Goal: Task Accomplishment & Management: Manage account settings

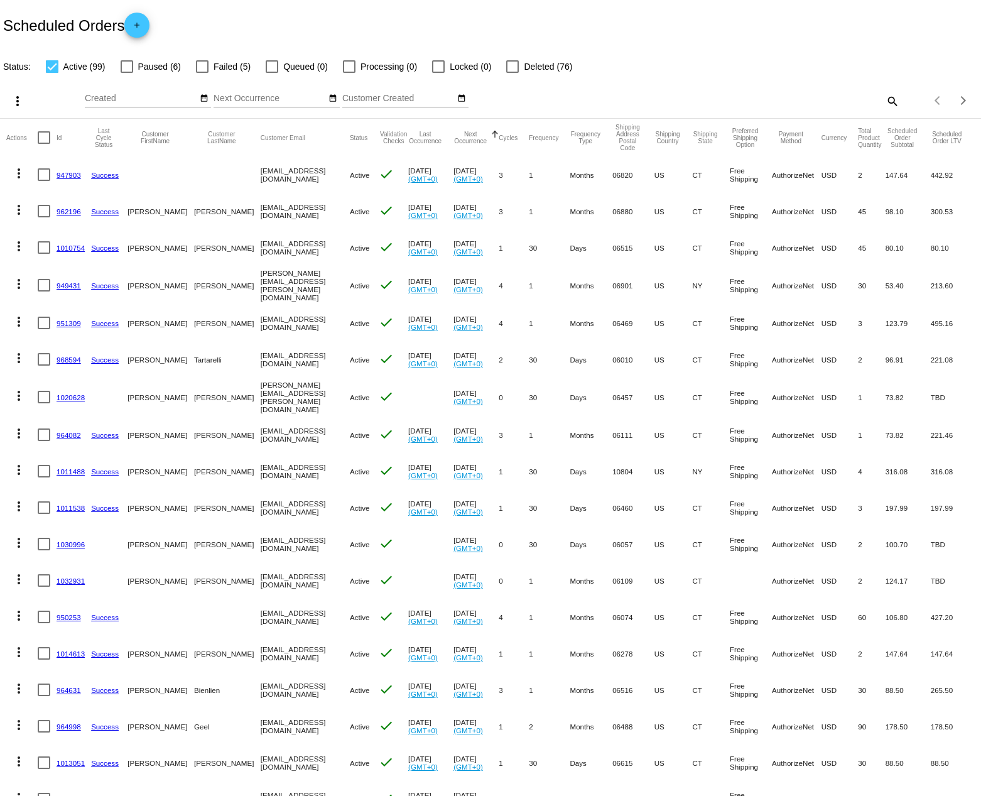
click at [885, 101] on mat-icon "search" at bounding box center [892, 100] width 15 height 19
click at [755, 91] on div "Search" at bounding box center [777, 95] width 244 height 25
click at [752, 96] on input "Search" at bounding box center [777, 99] width 244 height 10
paste input "782615156"
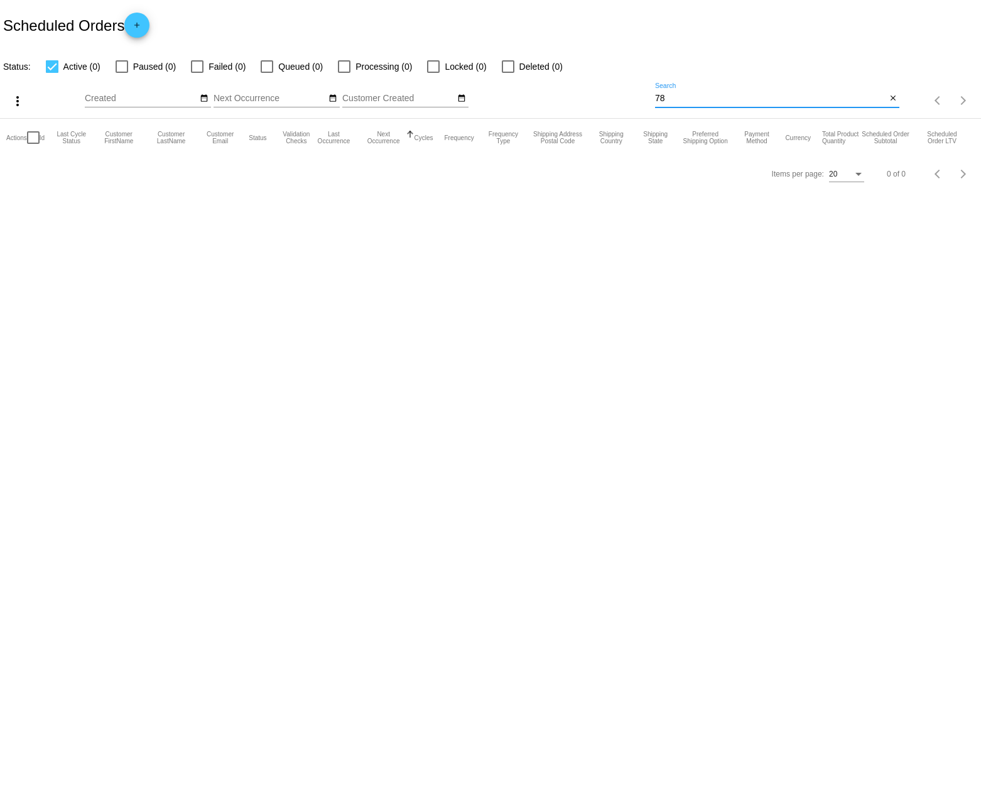
type input "7"
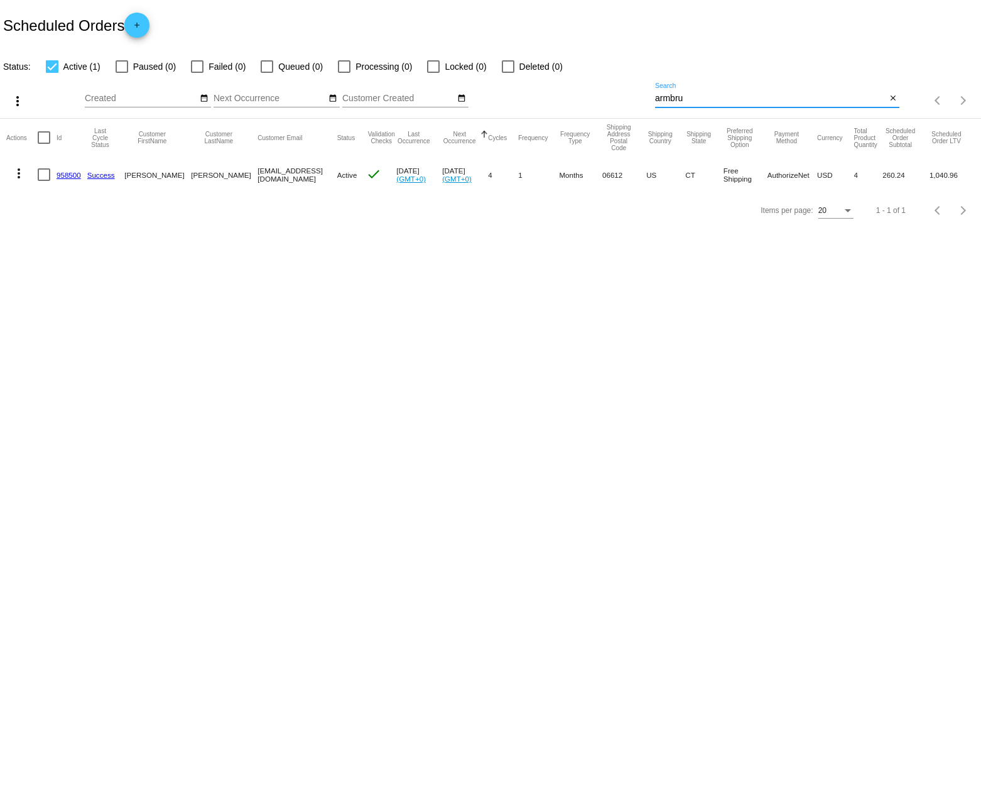
type input "armbru"
click at [66, 177] on link "958500" at bounding box center [69, 175] width 25 height 8
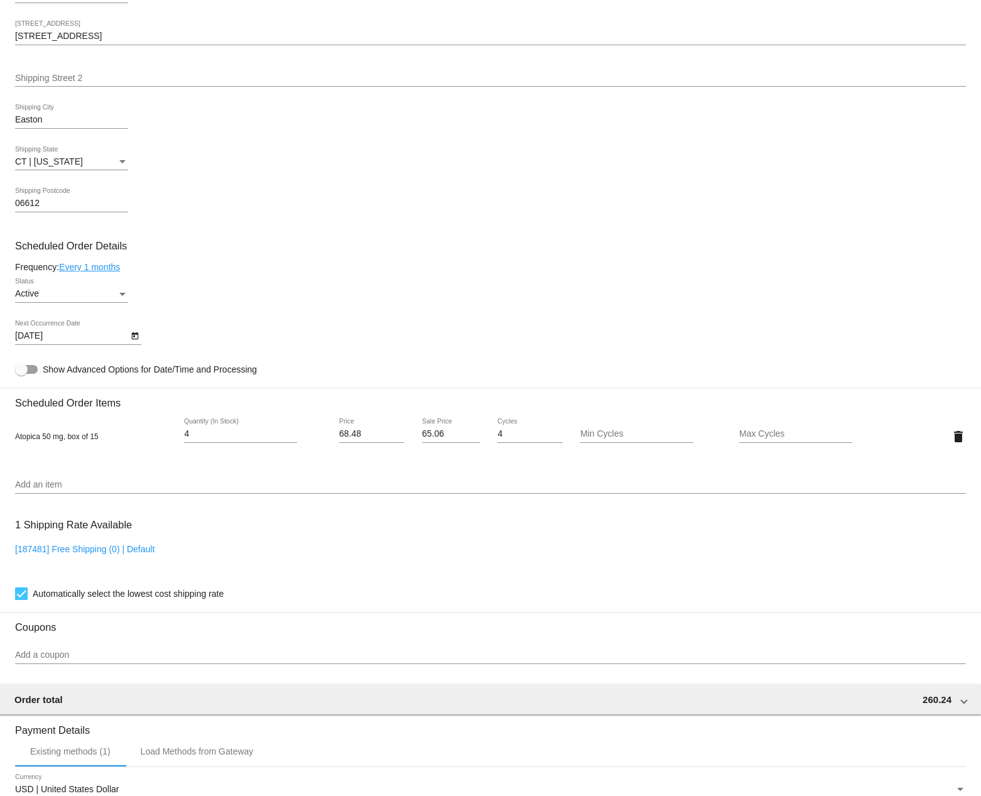
scroll to position [736, 0]
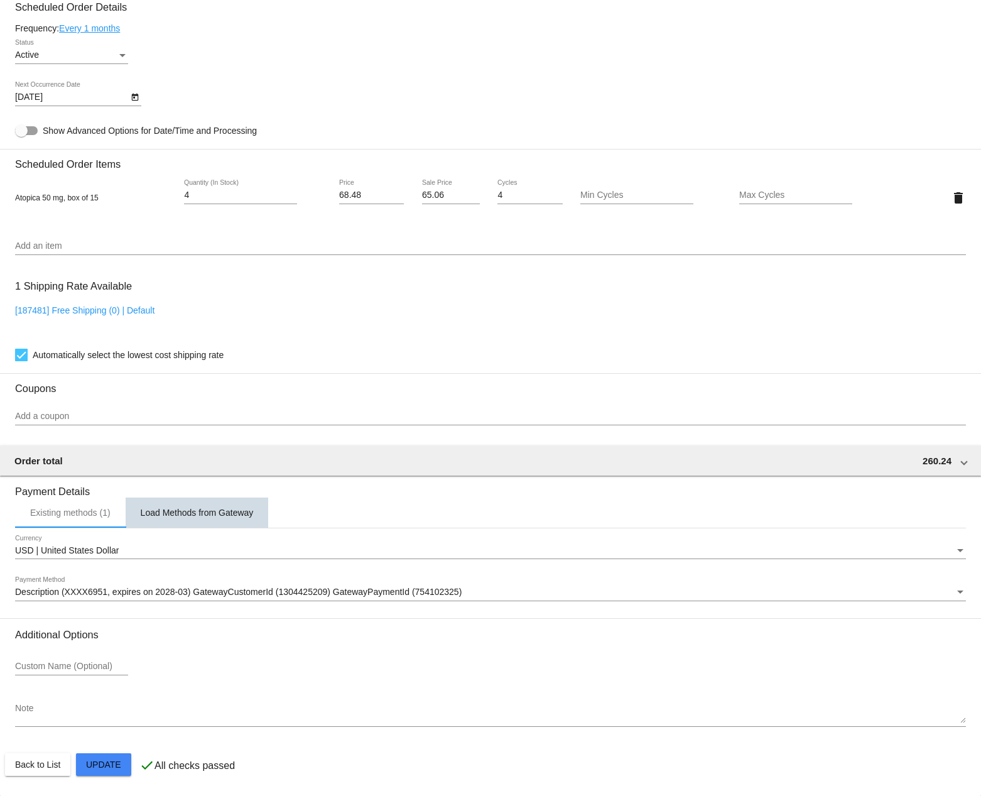
click at [211, 503] on div "Load Methods from Gateway" at bounding box center [197, 513] width 143 height 30
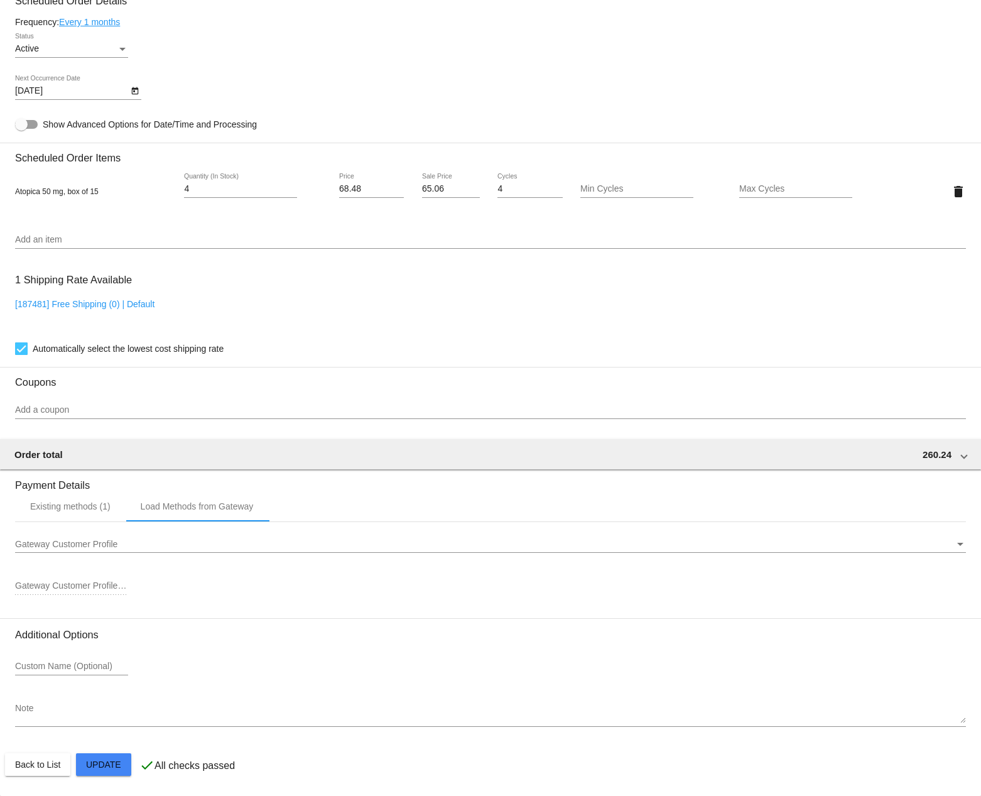
click at [80, 553] on div "Gateway Customer Profile Gateway Customer Profile" at bounding box center [490, 540] width 951 height 25
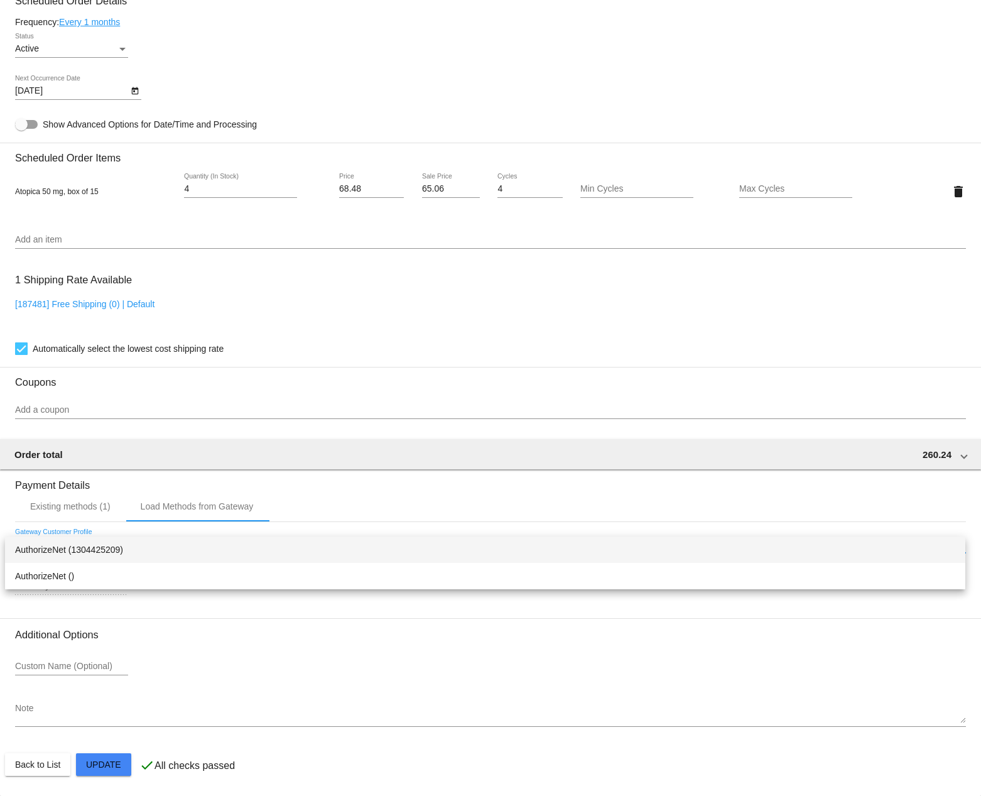
click at [85, 555] on span "AuthorizeNet (1304425209)" at bounding box center [485, 550] width 941 height 26
type input "1304425209"
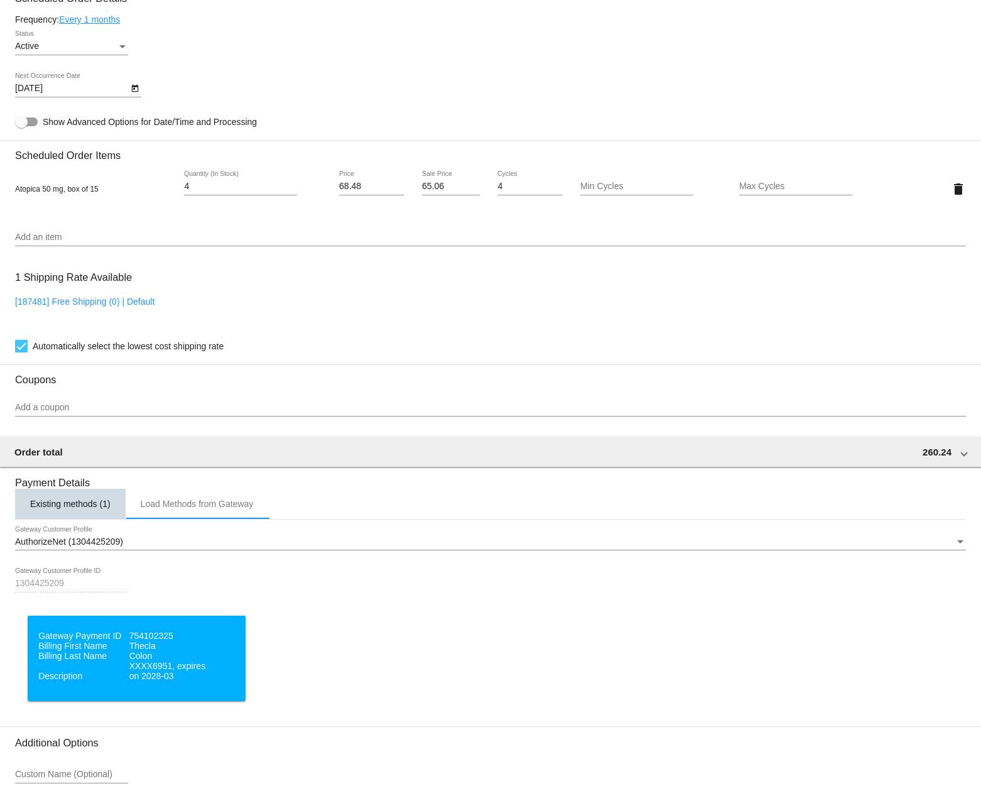
click at [70, 509] on div "Existing methods (1)" at bounding box center [70, 504] width 80 height 10
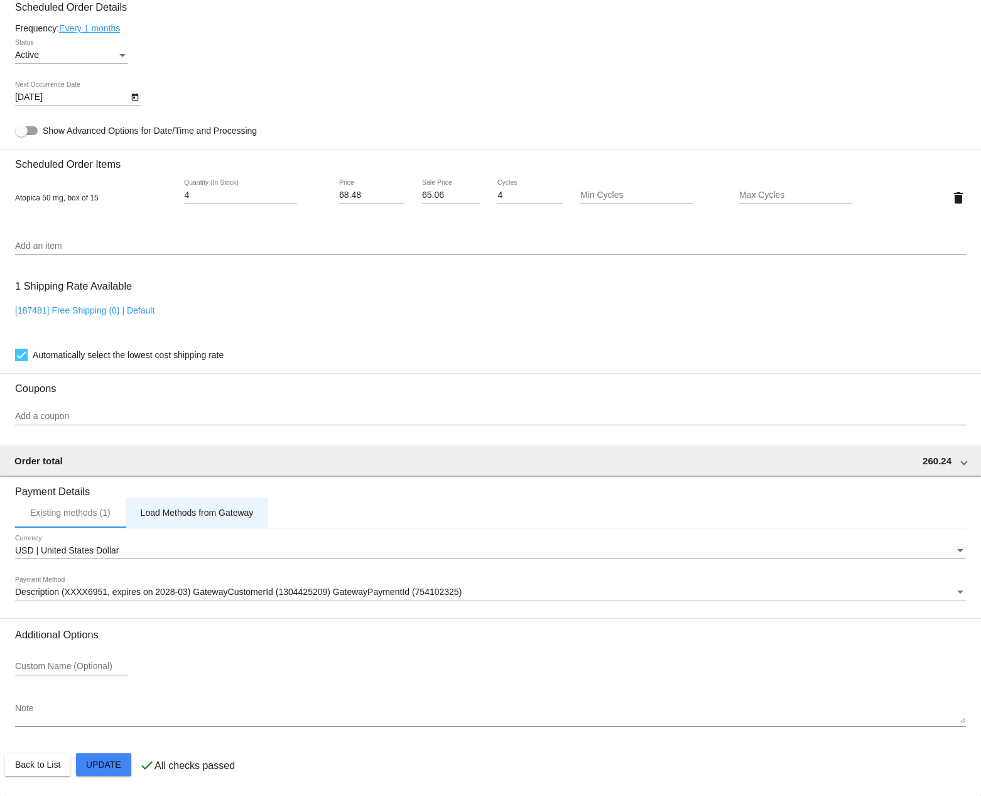
click at [161, 517] on div "Load Methods from Gateway" at bounding box center [197, 513] width 143 height 30
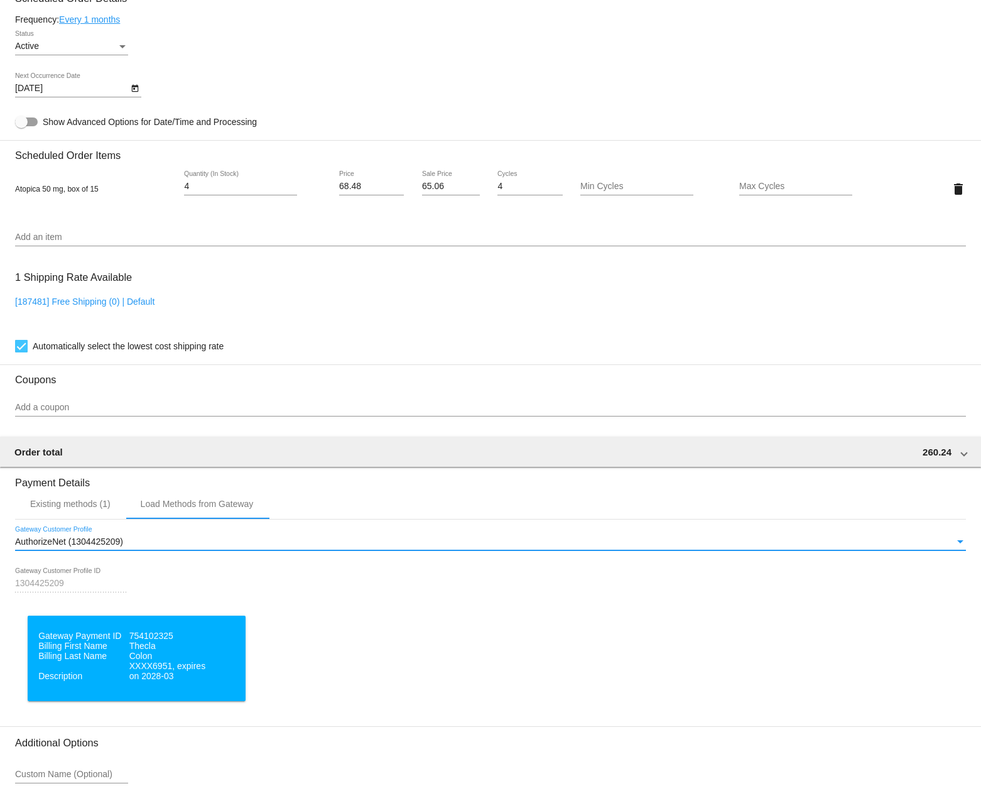
click at [80, 545] on span "AuthorizeNet (1304425209)" at bounding box center [69, 542] width 108 height 10
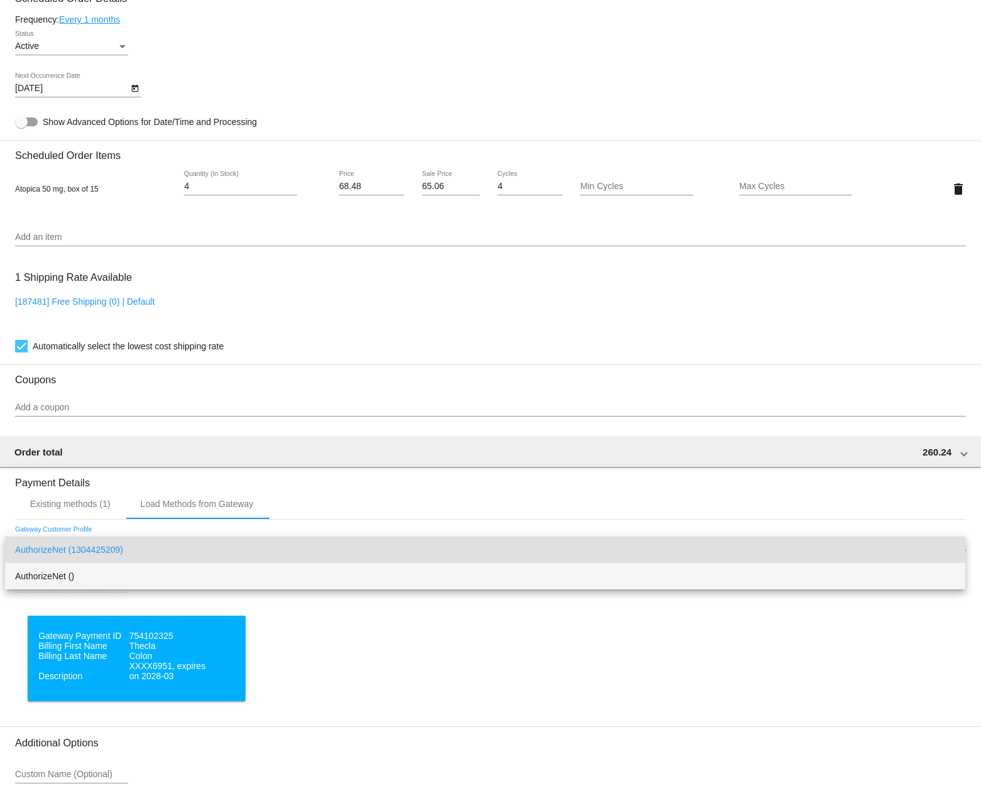
click at [57, 576] on span "AuthorizeNet ()" at bounding box center [485, 576] width 941 height 26
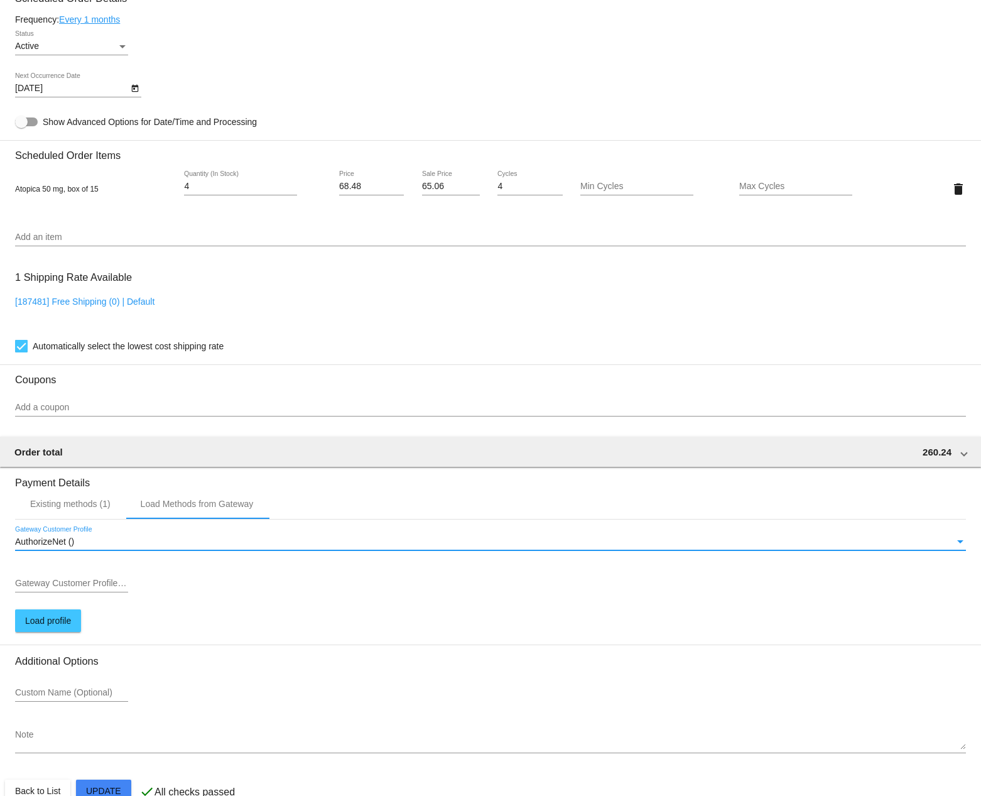
click at [65, 586] on input "Gateway Customer Profile ID" at bounding box center [71, 584] width 113 height 10
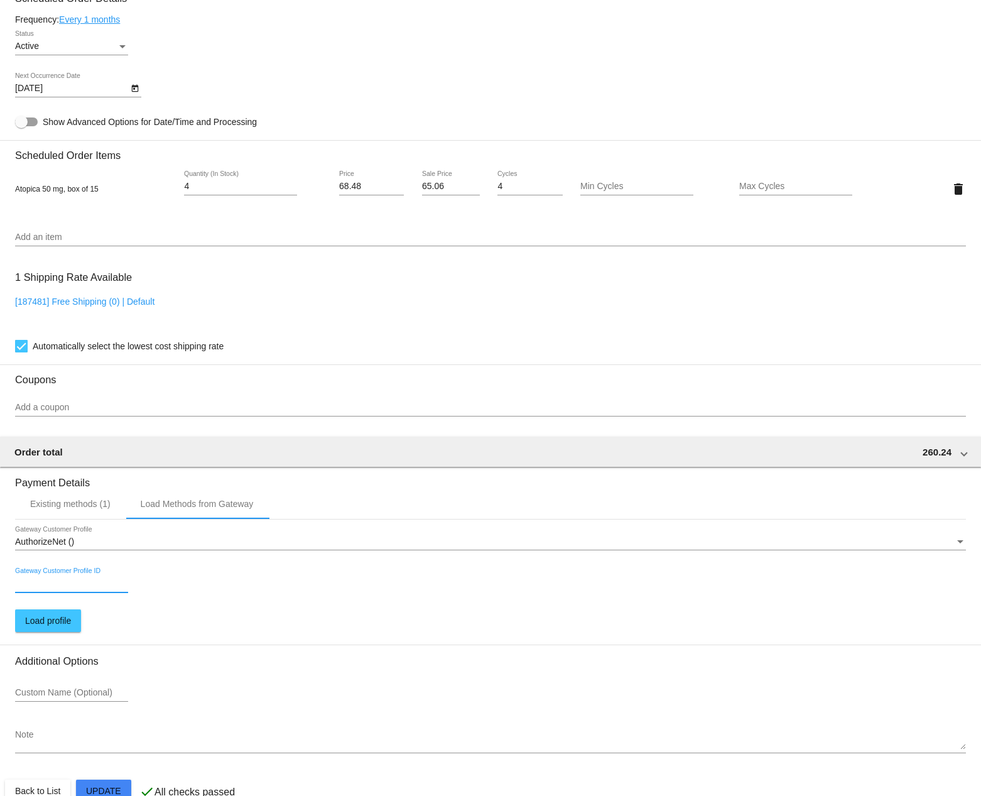
paste input "753921673"
type input "753921673"
click at [44, 626] on span "Load profile" at bounding box center [48, 621] width 46 height 10
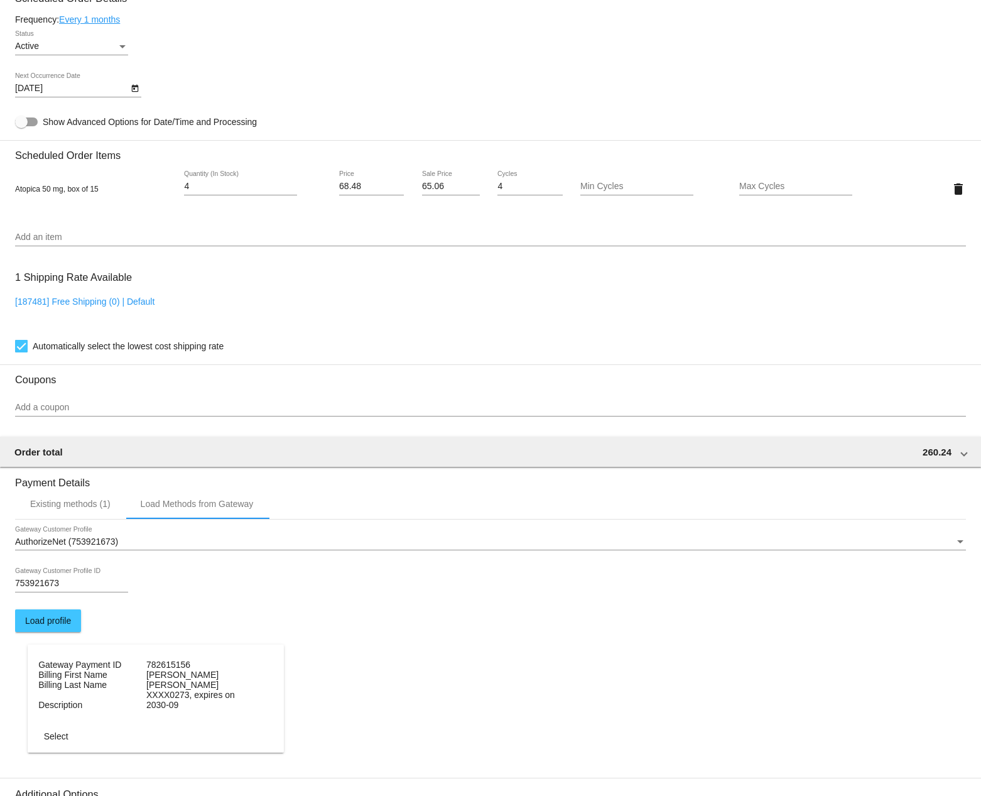
click at [161, 690] on dt "[PERSON_NAME]" at bounding box center [199, 685] width 106 height 10
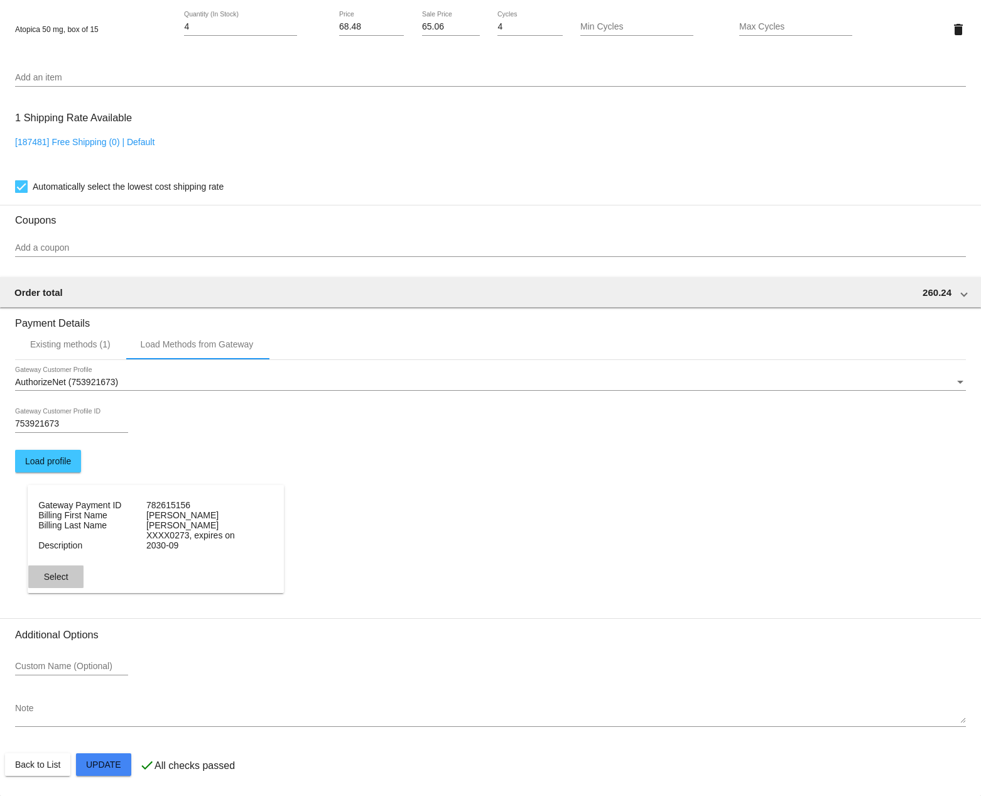
click at [49, 577] on span "Select" at bounding box center [56, 577] width 25 height 10
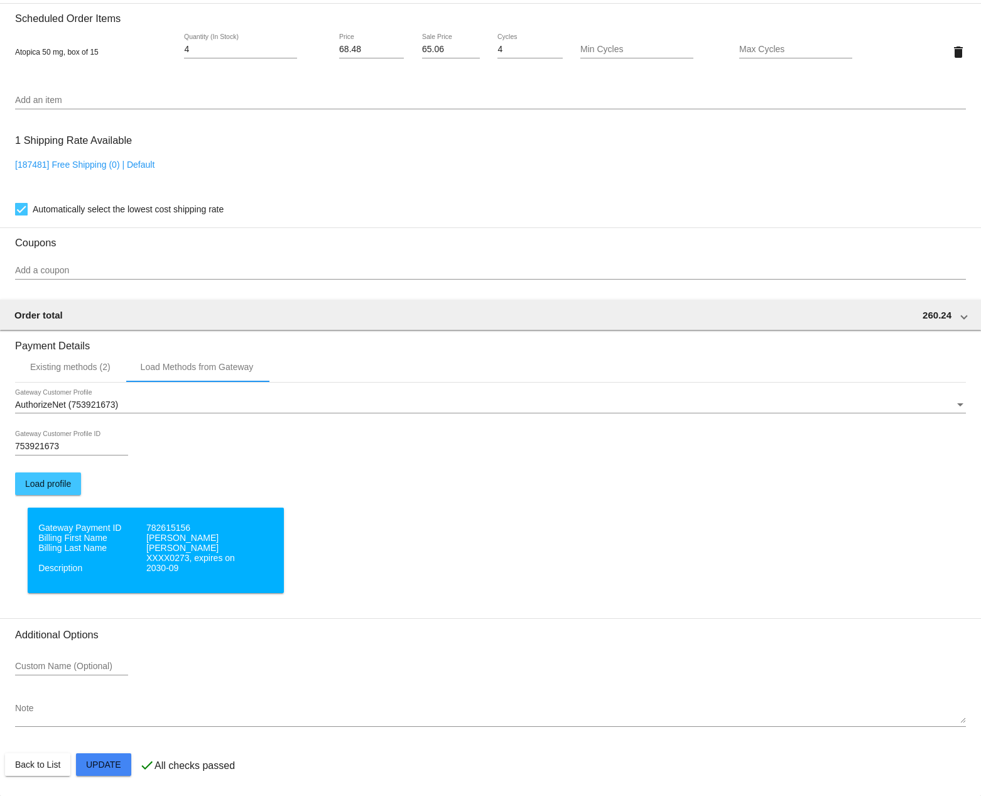
scroll to position [885, 0]
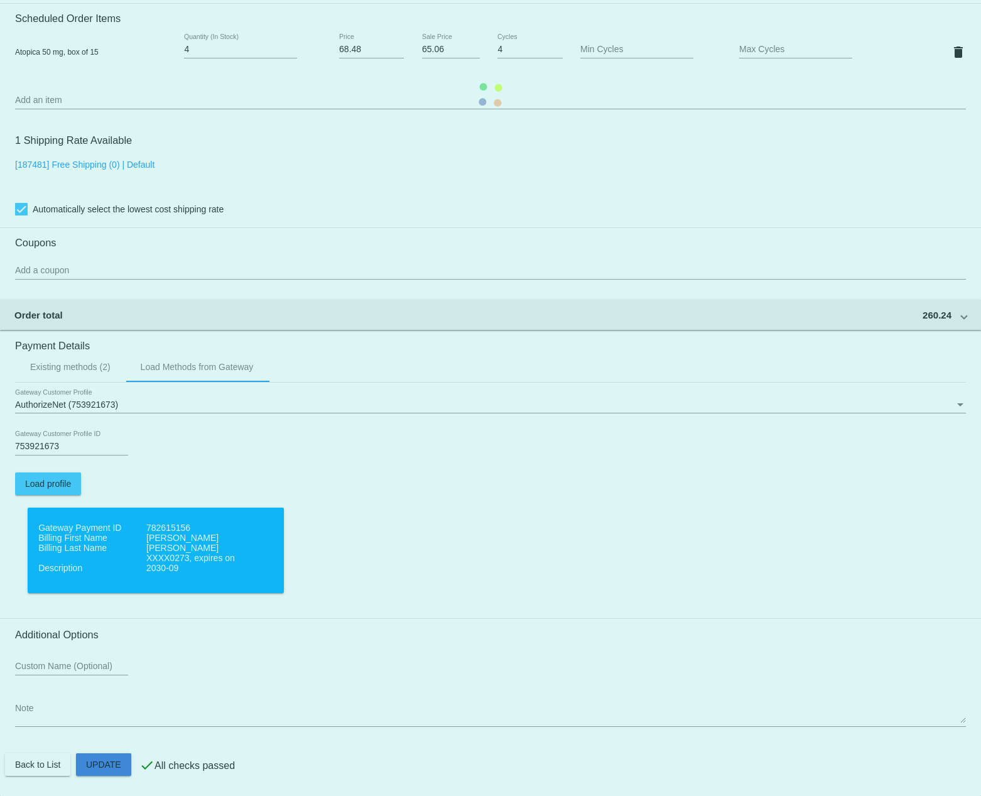
click at [113, 767] on mat-card "Customer 6809001: [PERSON_NAME] [EMAIL_ADDRESS][DOMAIN_NAME] Customer Shipping …" at bounding box center [490, 95] width 981 height 1402
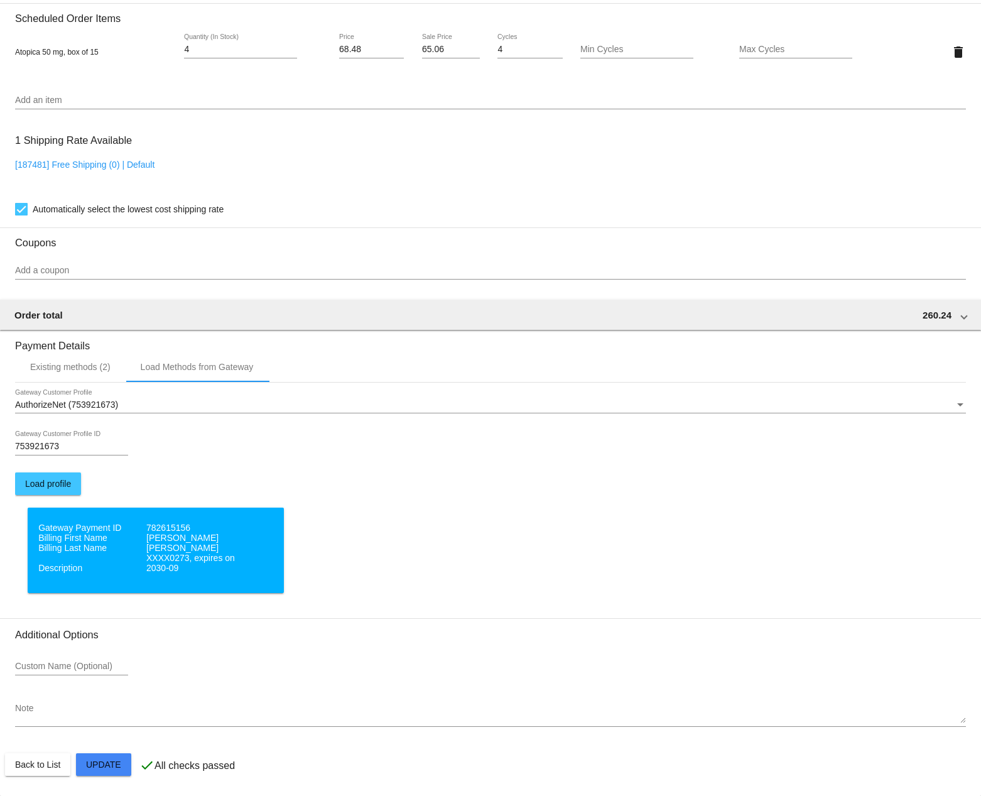
click at [895, 565] on section "Gateway Payment ID 782615156 Billing First Name [PERSON_NAME] Billing Last Name…" at bounding box center [490, 563] width 951 height 111
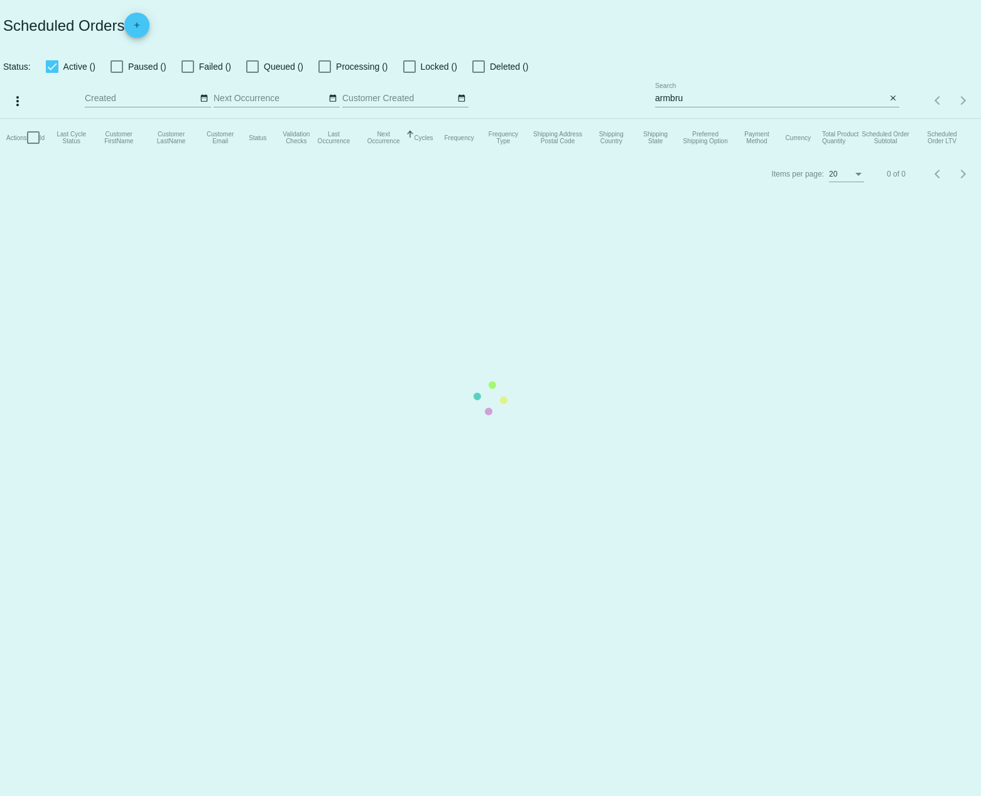
drag, startPoint x: 34, startPoint y: 770, endPoint x: 43, endPoint y: 770, distance: 8.8
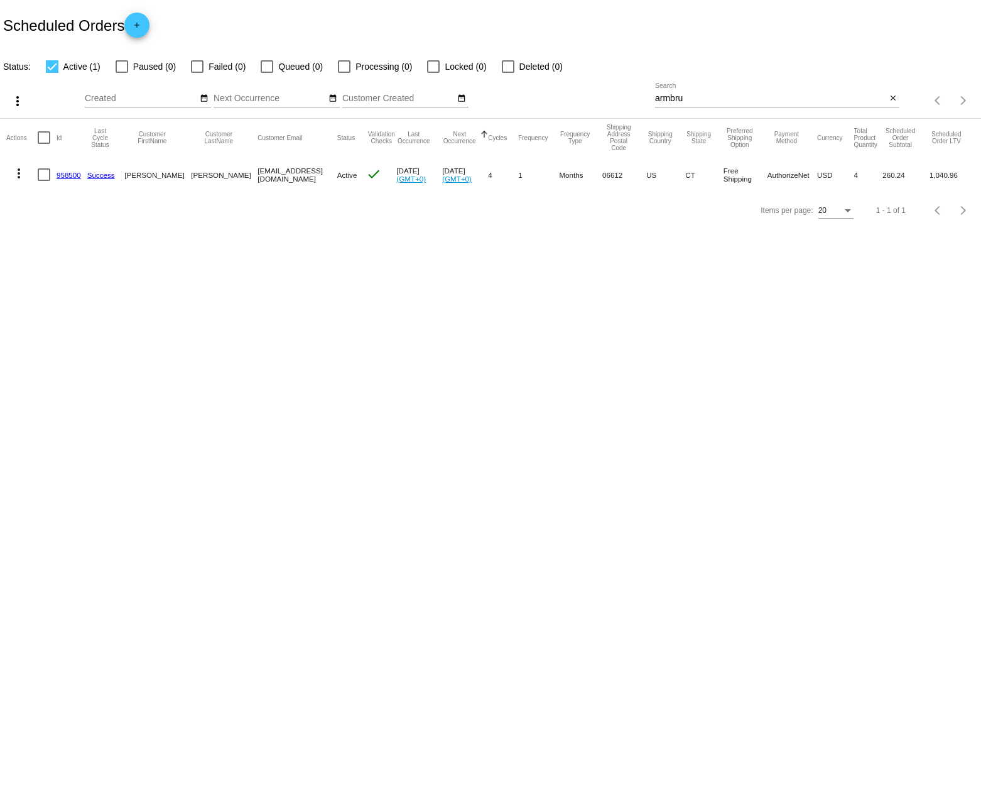
click at [61, 175] on link "958500" at bounding box center [69, 175] width 25 height 8
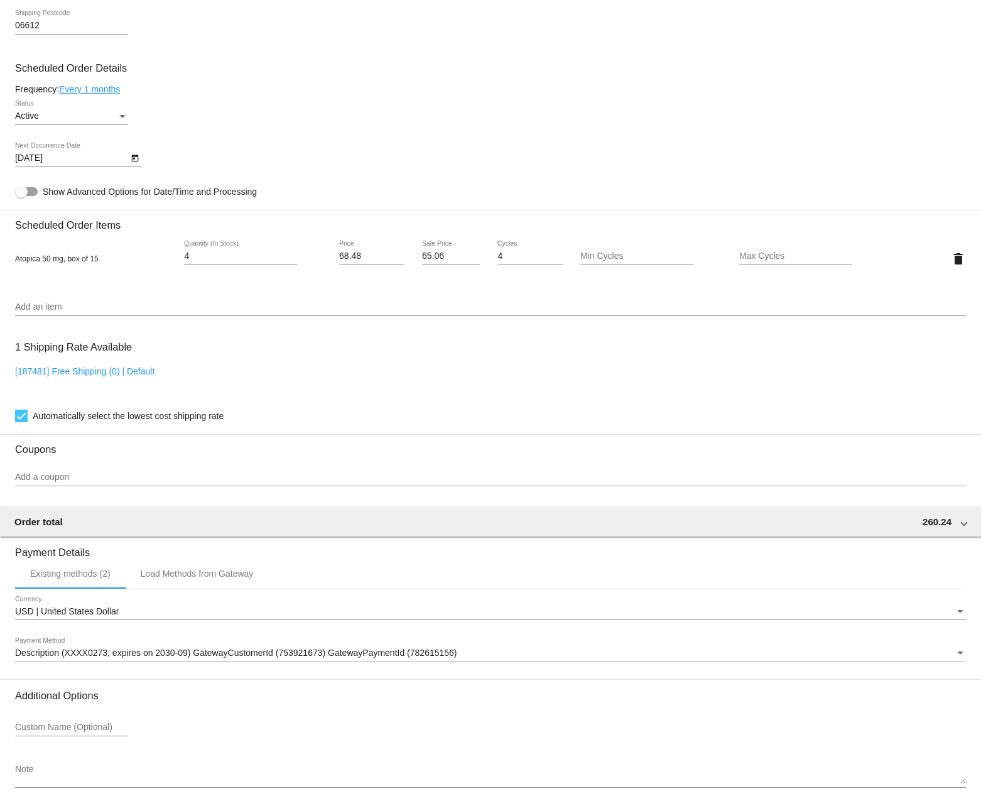
scroll to position [736, 0]
